Goal: Task Accomplishment & Management: Manage account settings

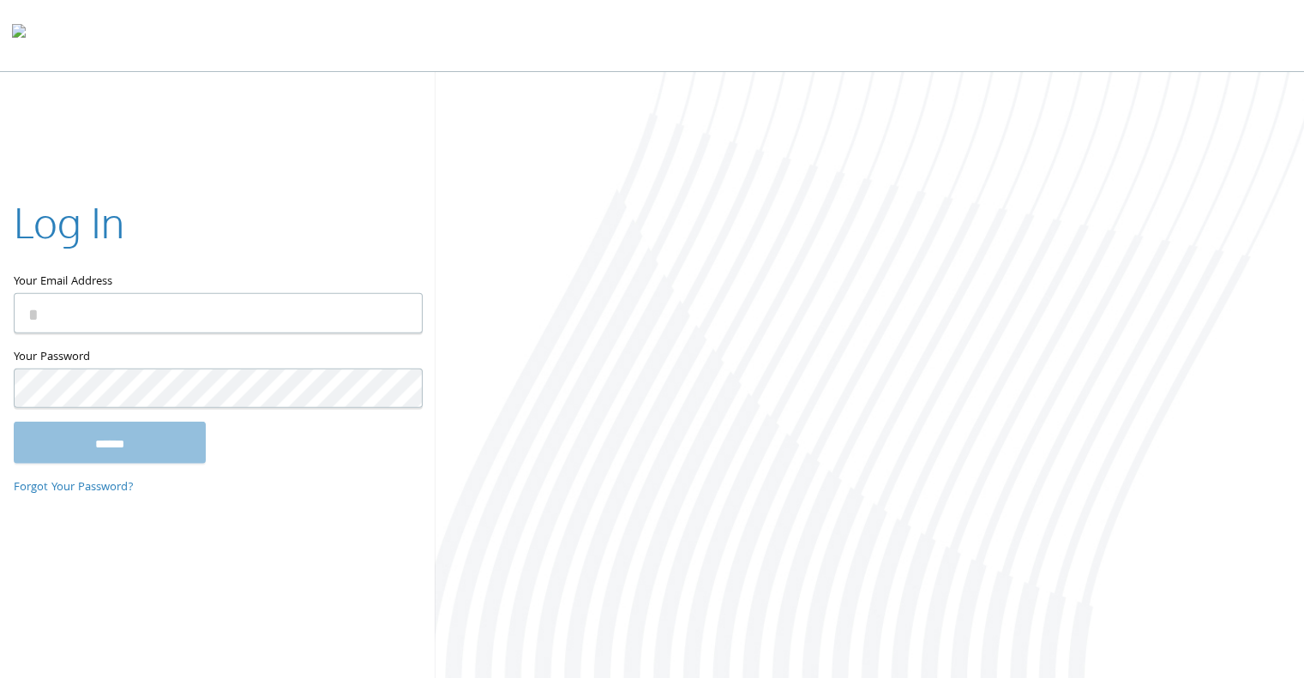
type input "**********"
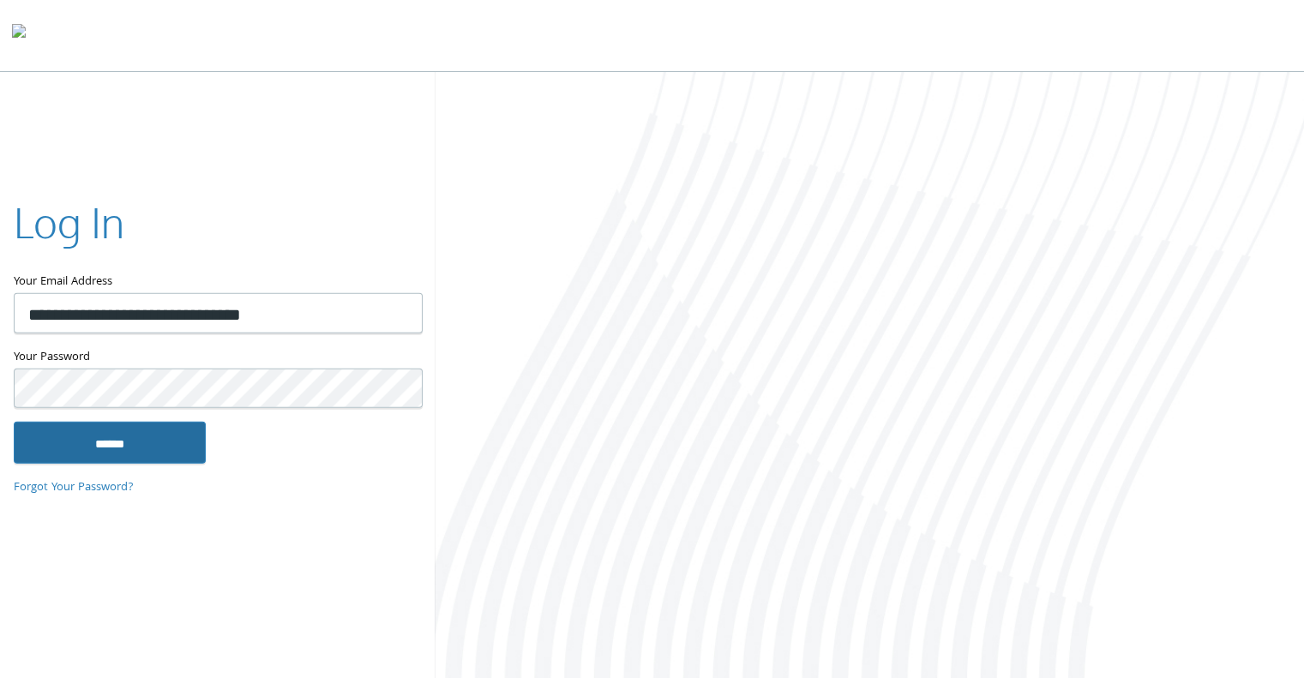
click at [96, 444] on input "******" at bounding box center [110, 442] width 192 height 41
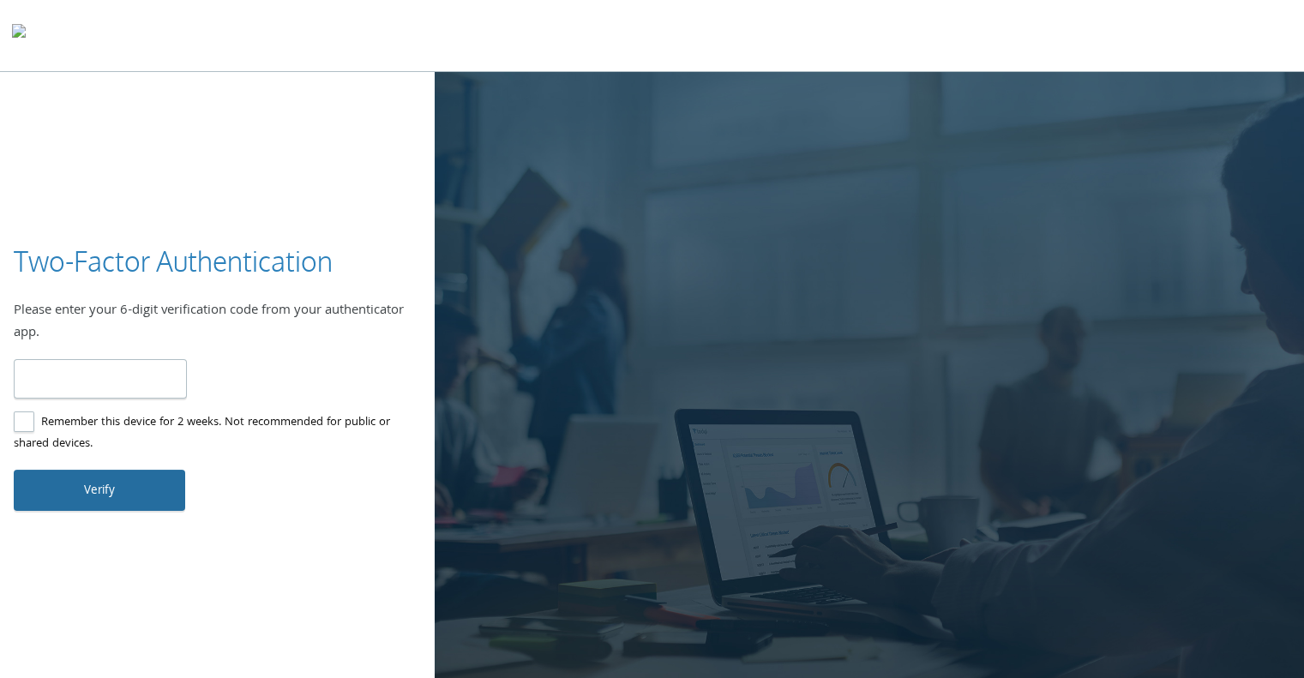
type input "******"
click at [99, 480] on button "Verify" at bounding box center [100, 490] width 172 height 41
